Goal: Check status: Check status

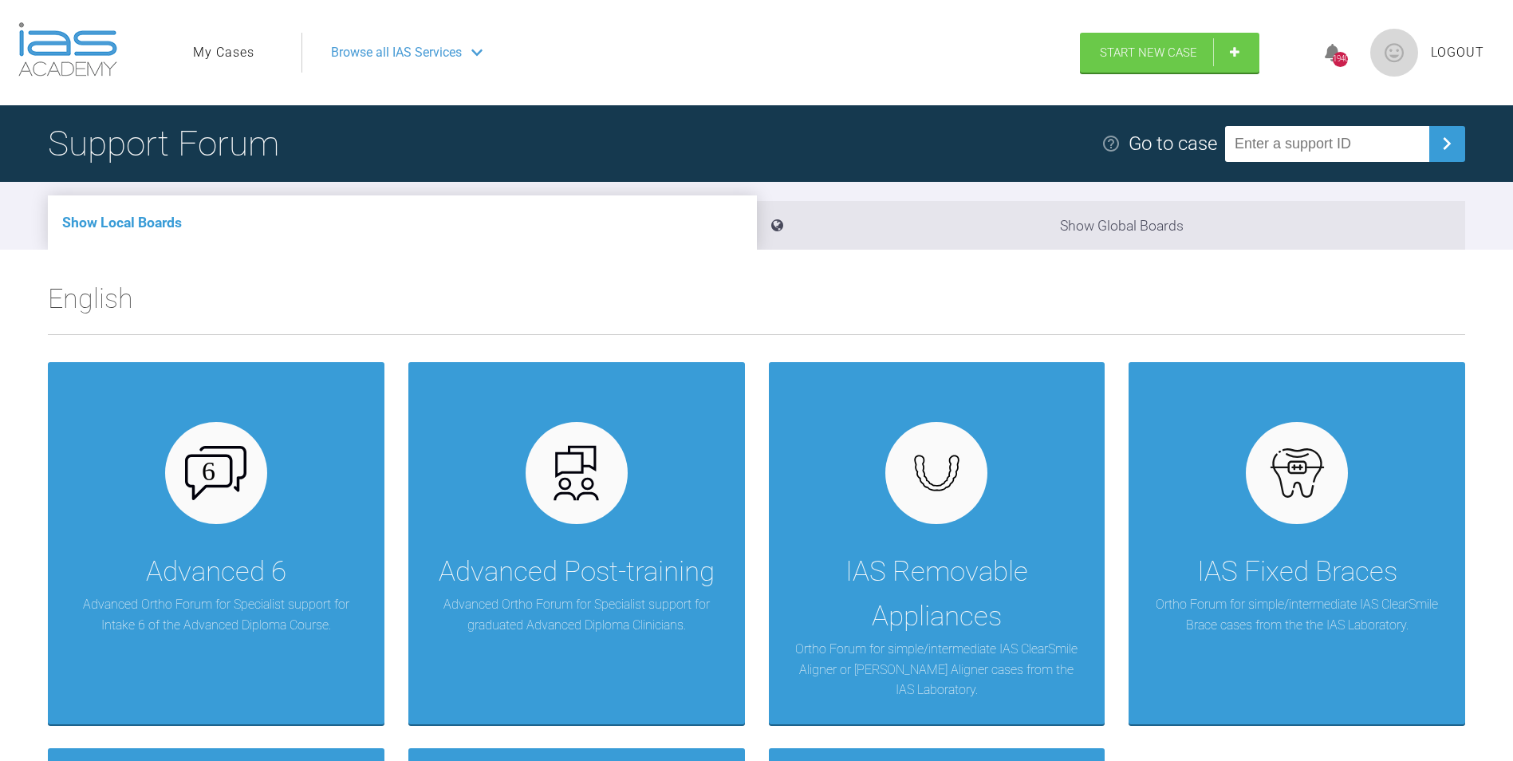
click at [225, 46] on link "My Cases" at bounding box center [223, 52] width 61 height 21
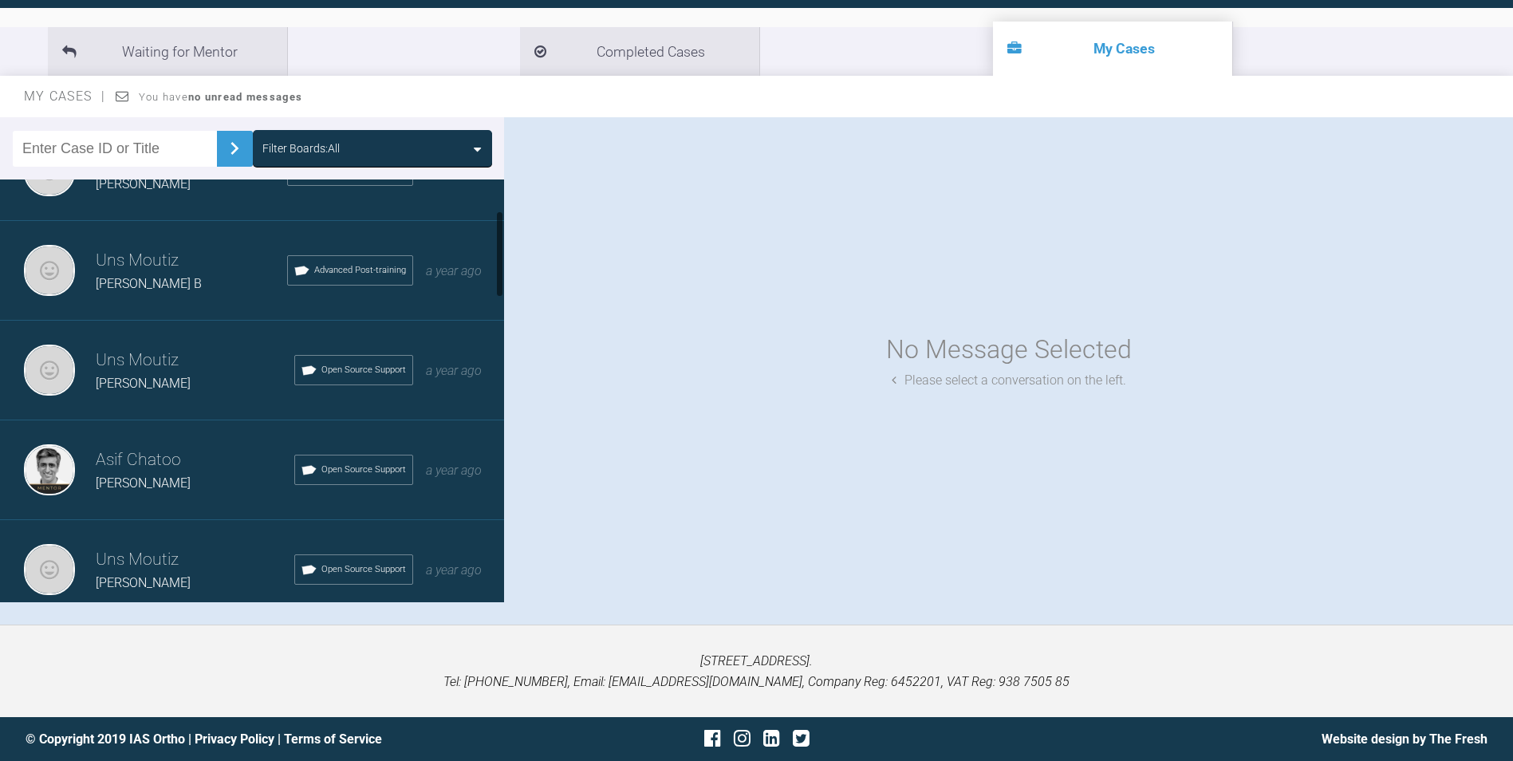
scroll to position [160, 0]
click at [158, 367] on h3 "Uns Moutiz" at bounding box center [195, 358] width 199 height 27
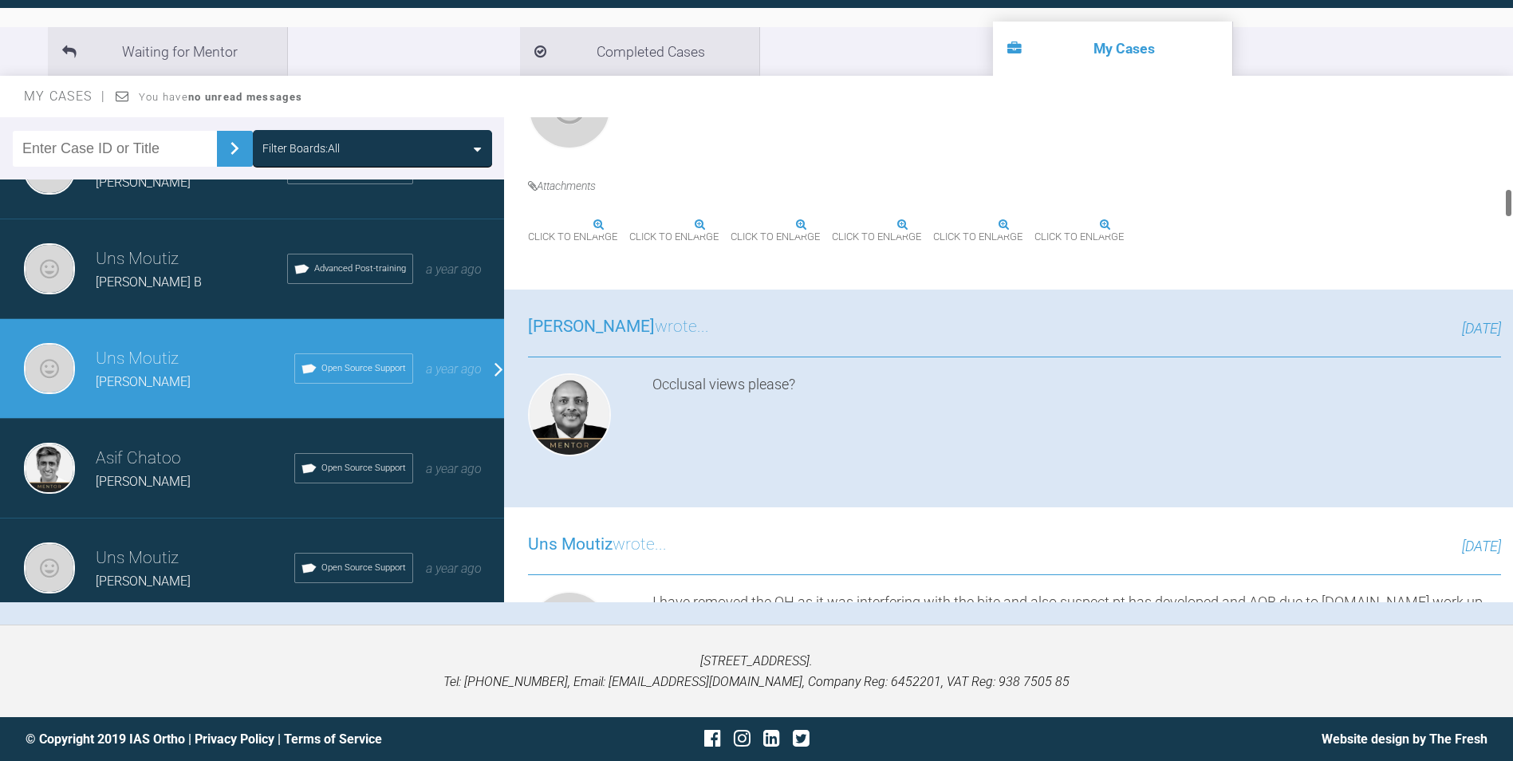
scroll to position [1196, 0]
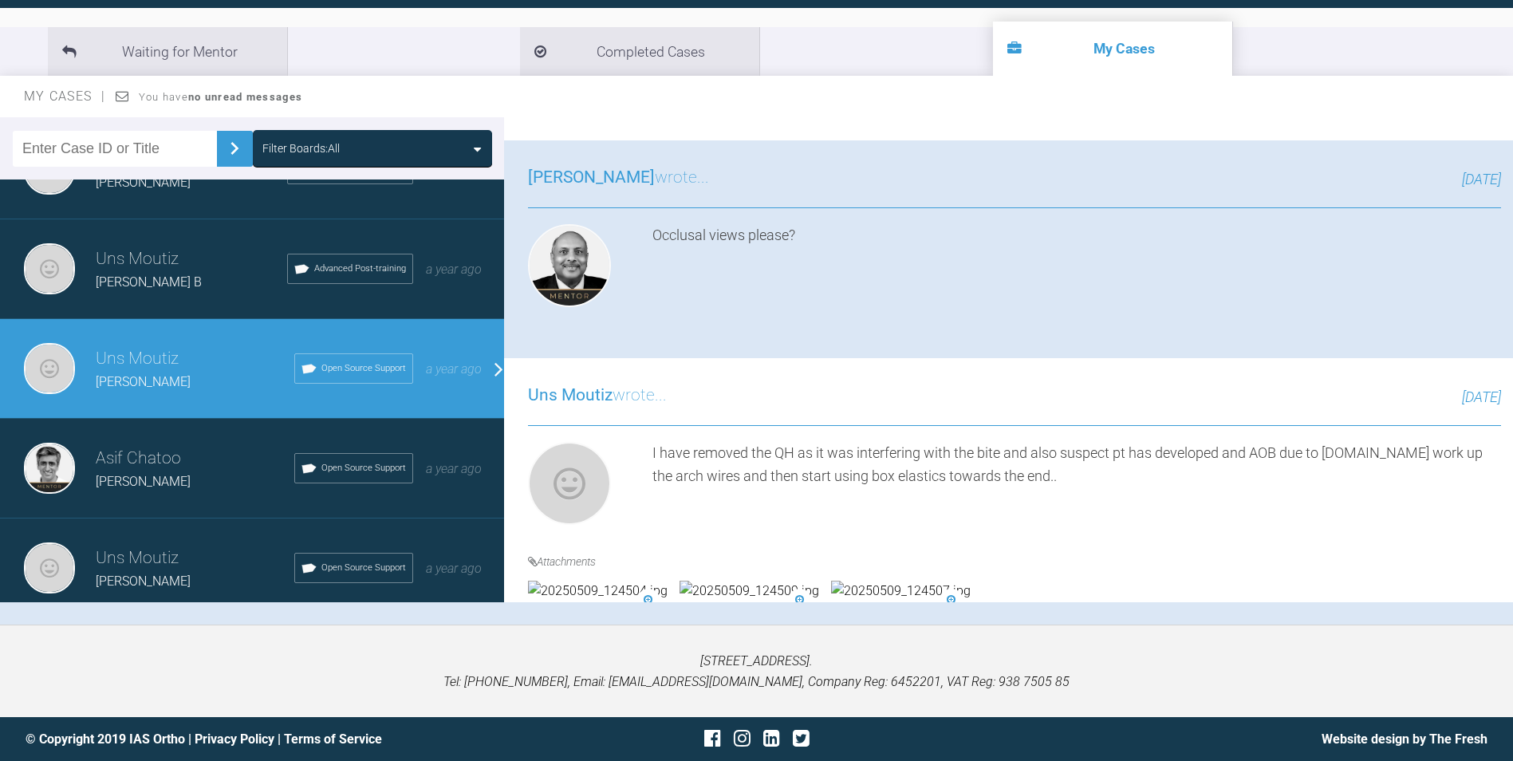
click at [655, 77] on img at bounding box center [598, 66] width 140 height 21
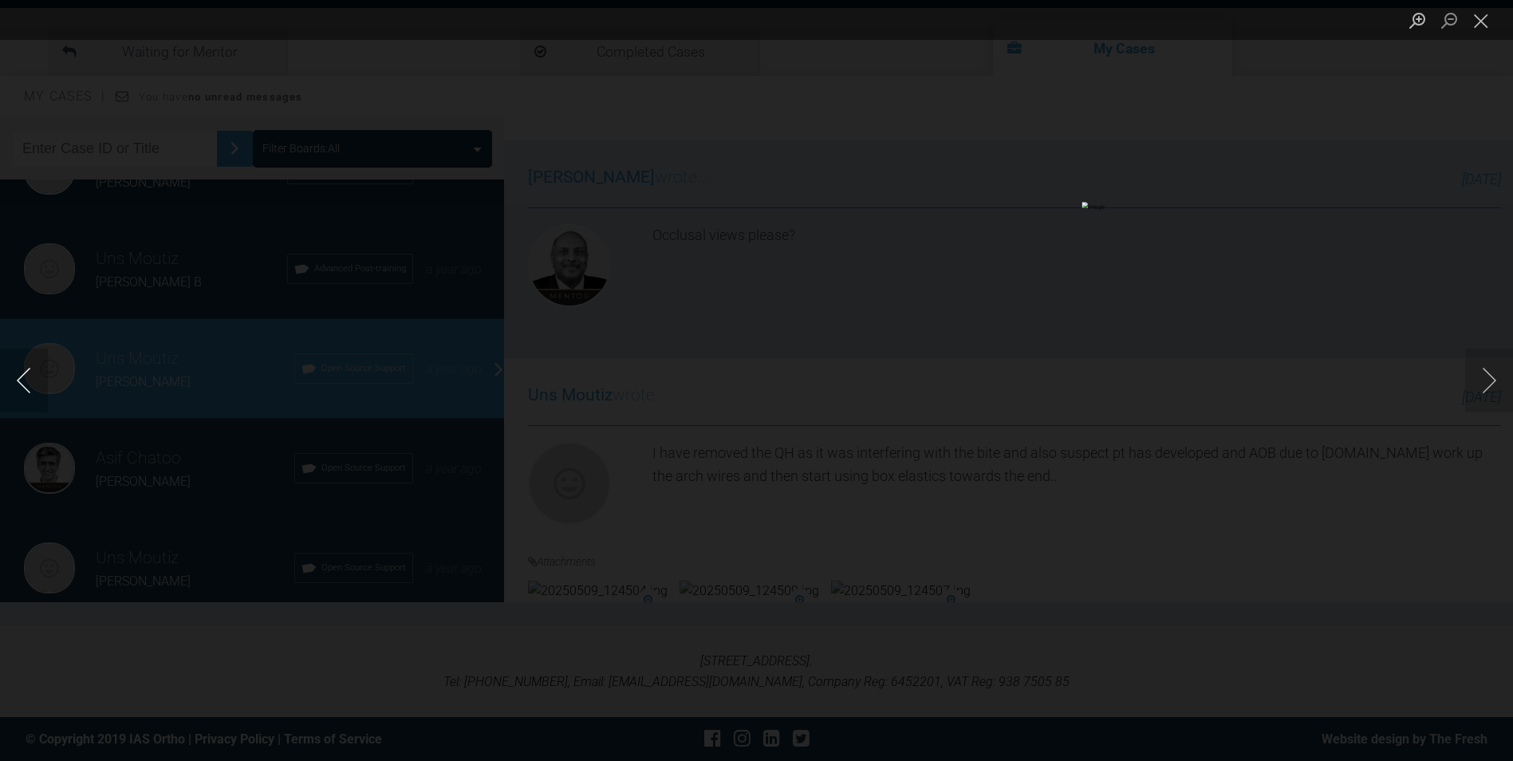
click at [14, 366] on button "Previous image" at bounding box center [24, 381] width 48 height 64
click at [1479, 382] on button "Next image" at bounding box center [1489, 381] width 48 height 64
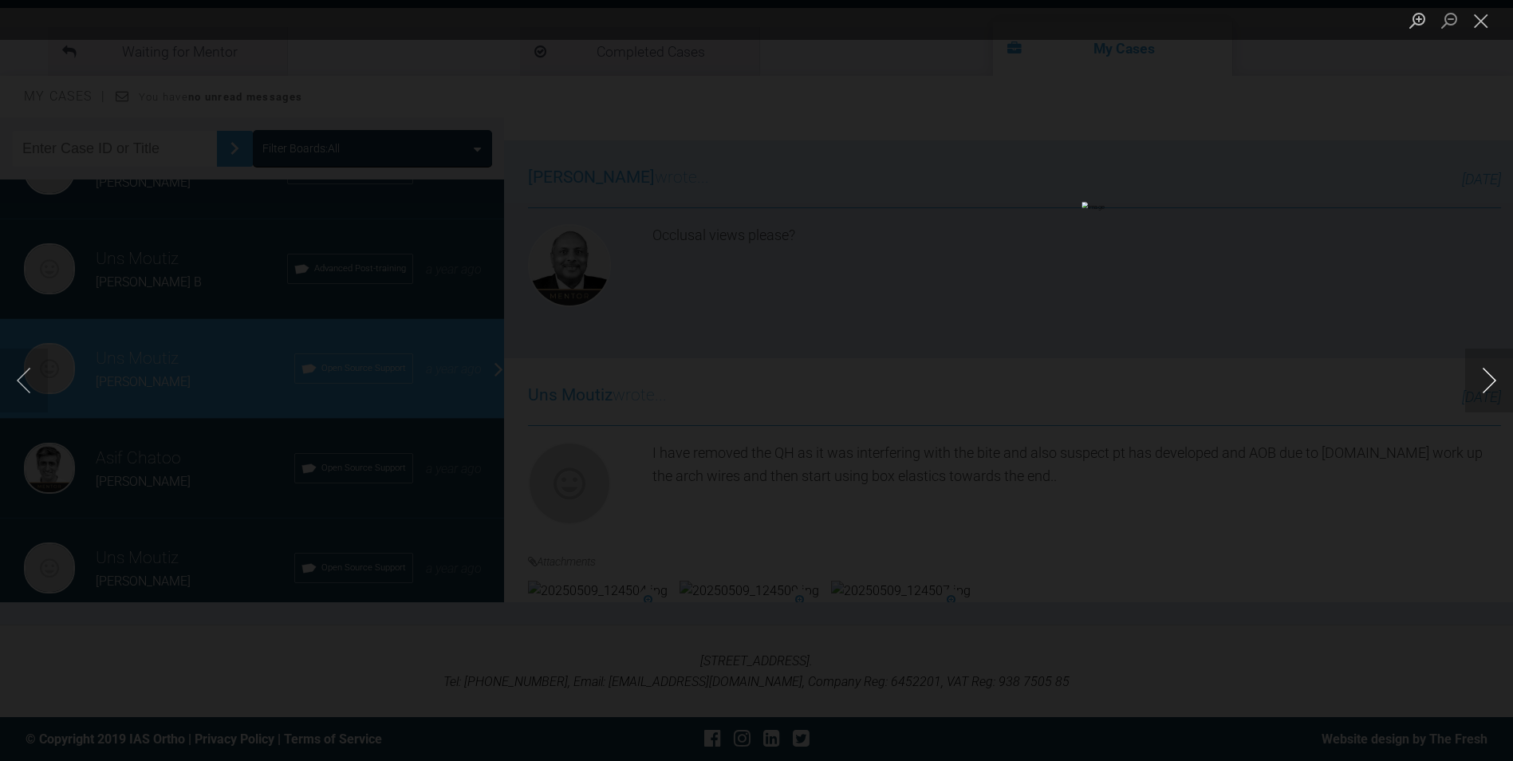
click at [1479, 382] on button "Next image" at bounding box center [1489, 381] width 48 height 64
